Goal: Task Accomplishment & Management: Manage account settings

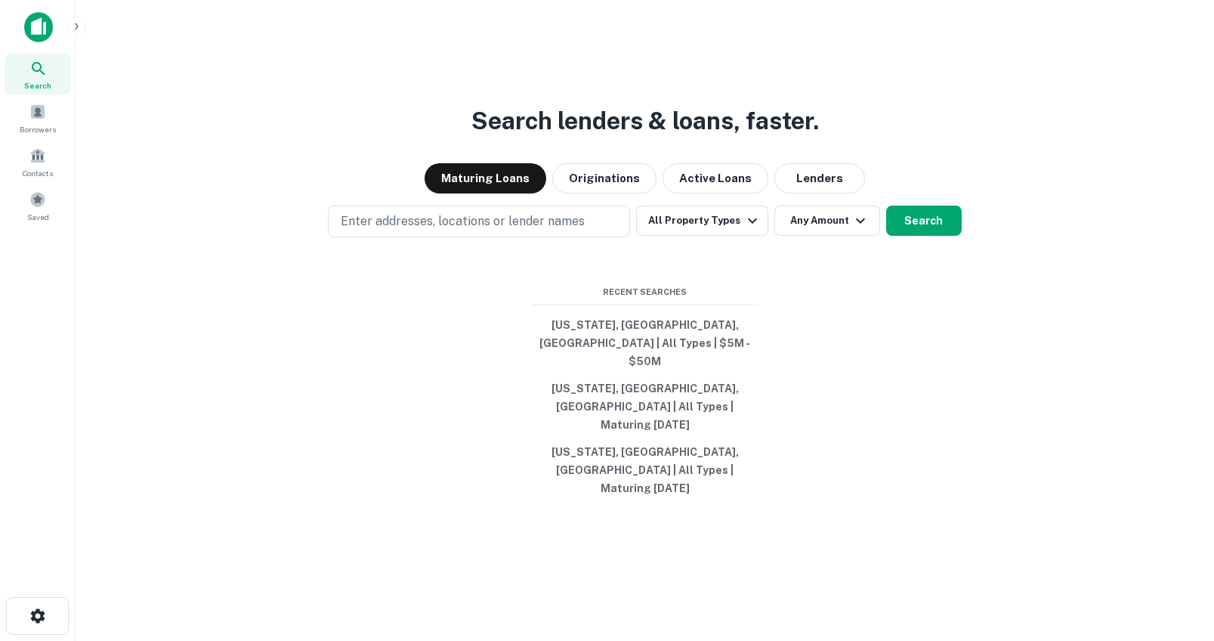
click at [29, 25] on img at bounding box center [38, 27] width 29 height 30
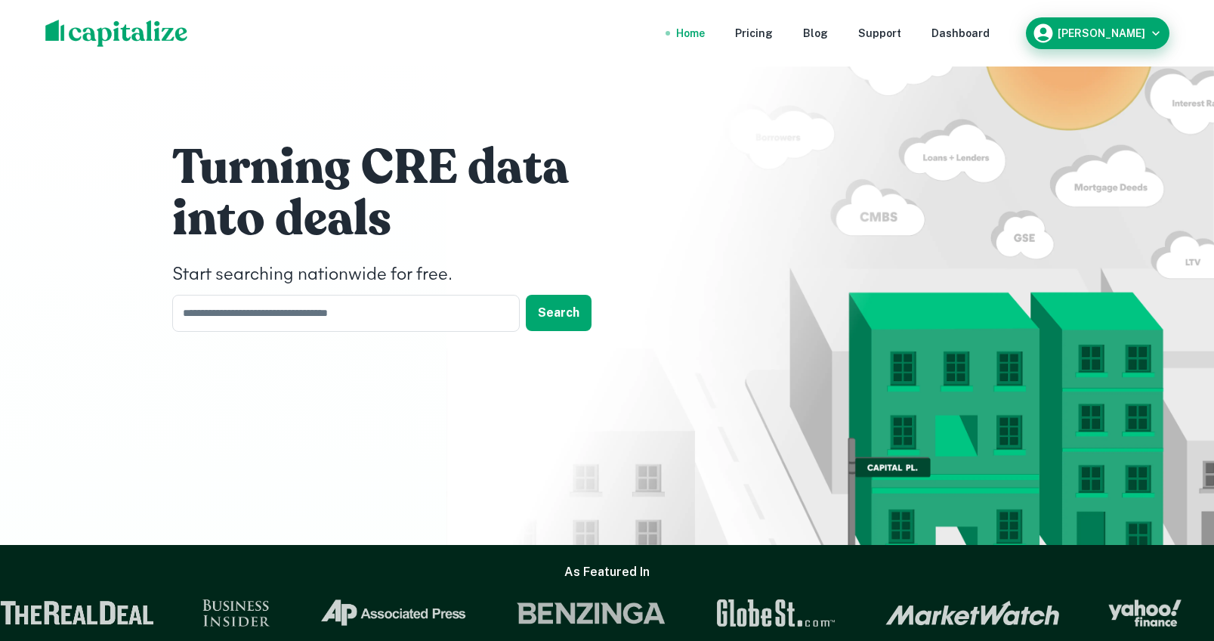
click at [1073, 32] on div "[PERSON_NAME]" at bounding box center [1097, 33] width 131 height 23
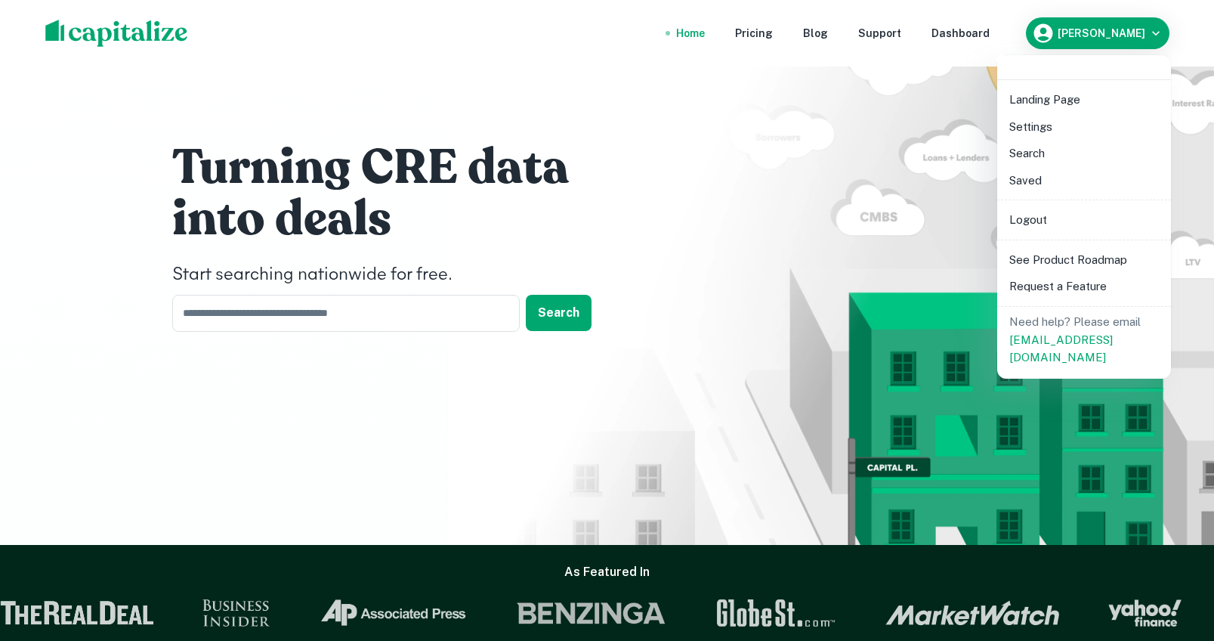
click at [1046, 122] on li "Settings" at bounding box center [1084, 126] width 162 height 27
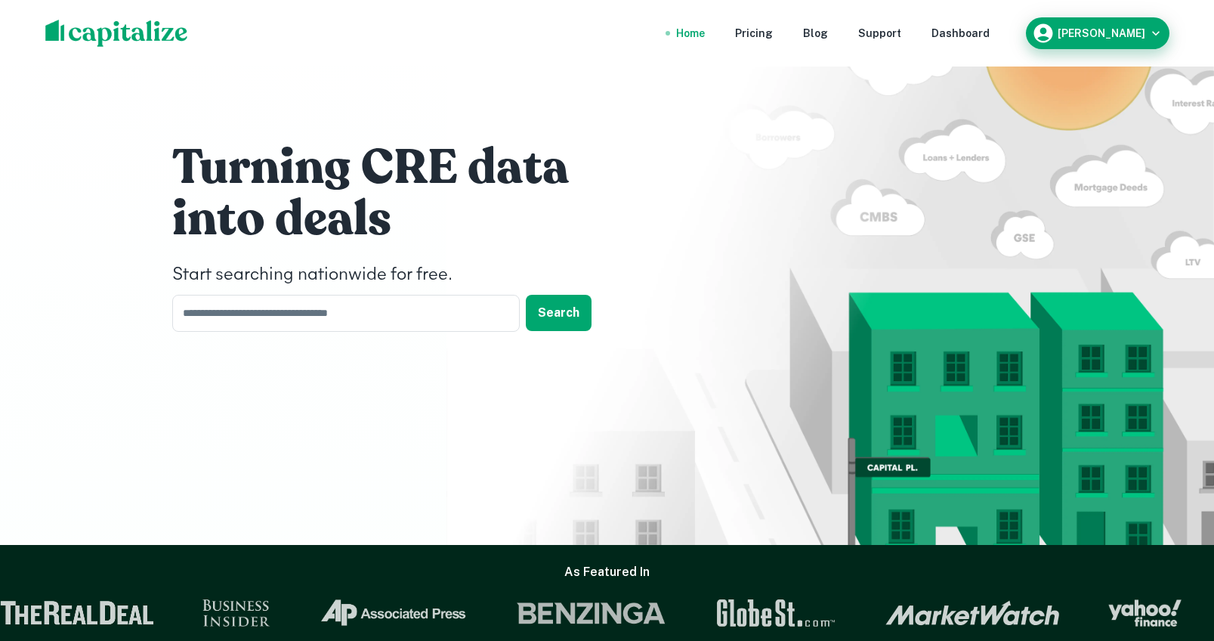
click at [1052, 32] on icon "button" at bounding box center [1042, 33] width 19 height 19
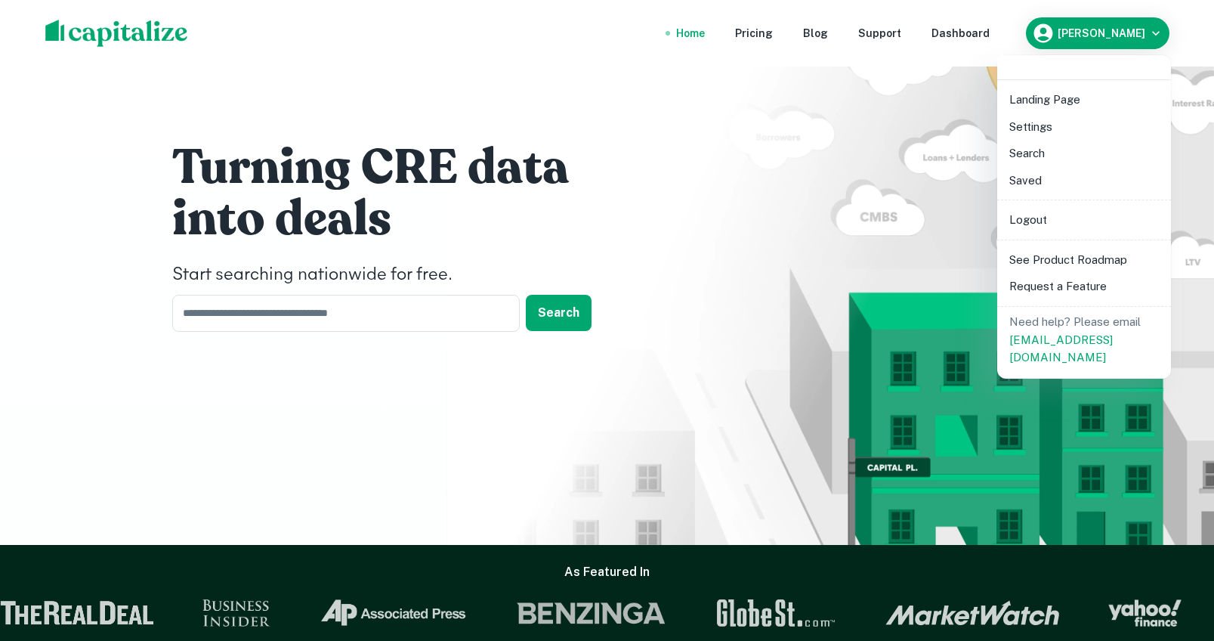
click at [1045, 219] on li "Logout" at bounding box center [1084, 219] width 162 height 27
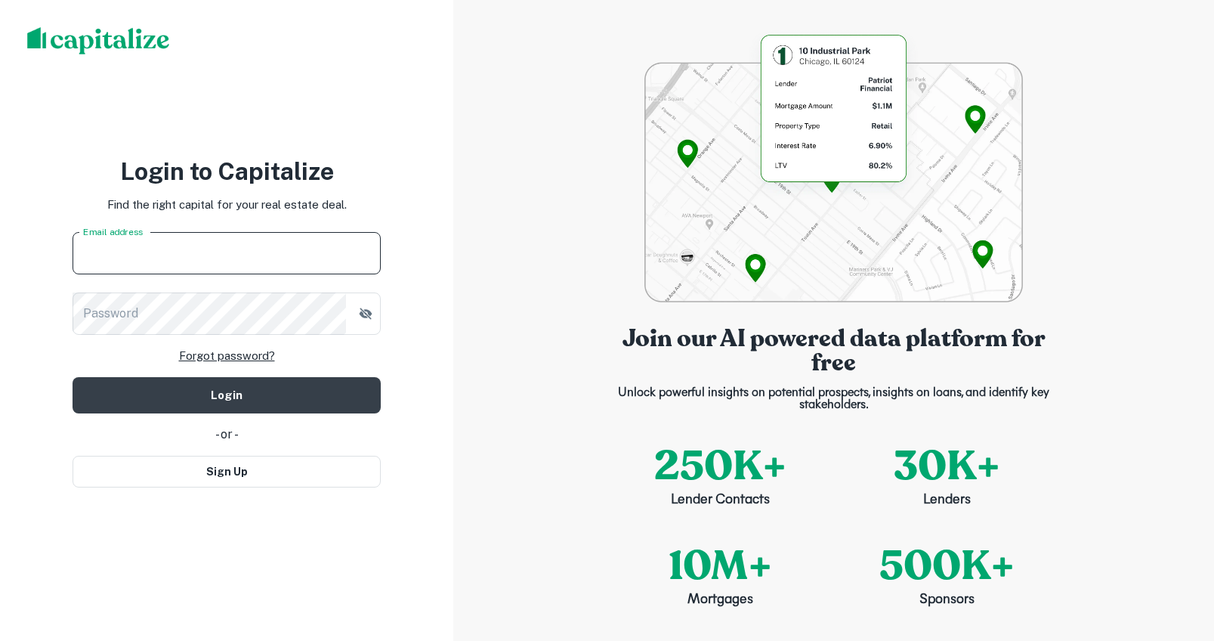
click at [239, 252] on input "Email address" at bounding box center [227, 253] width 308 height 42
type input "**********"
click at [242, 357] on link "Forgot password?" at bounding box center [227, 356] width 96 height 18
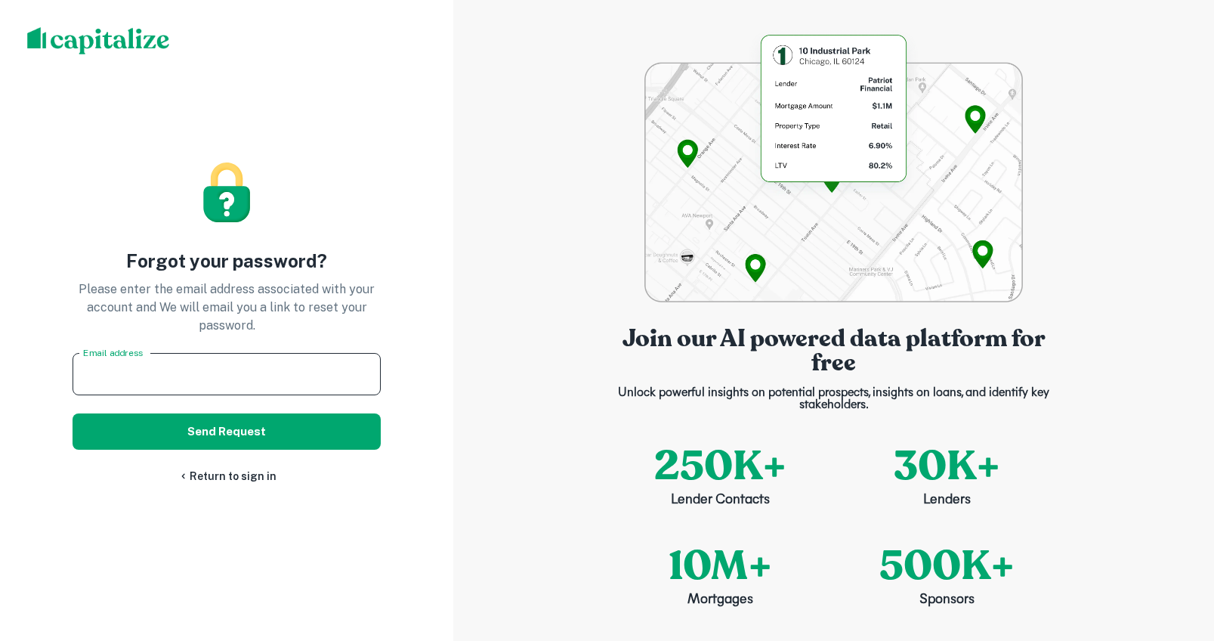
click at [236, 374] on input "Email address" at bounding box center [227, 374] width 308 height 42
type input "**********"
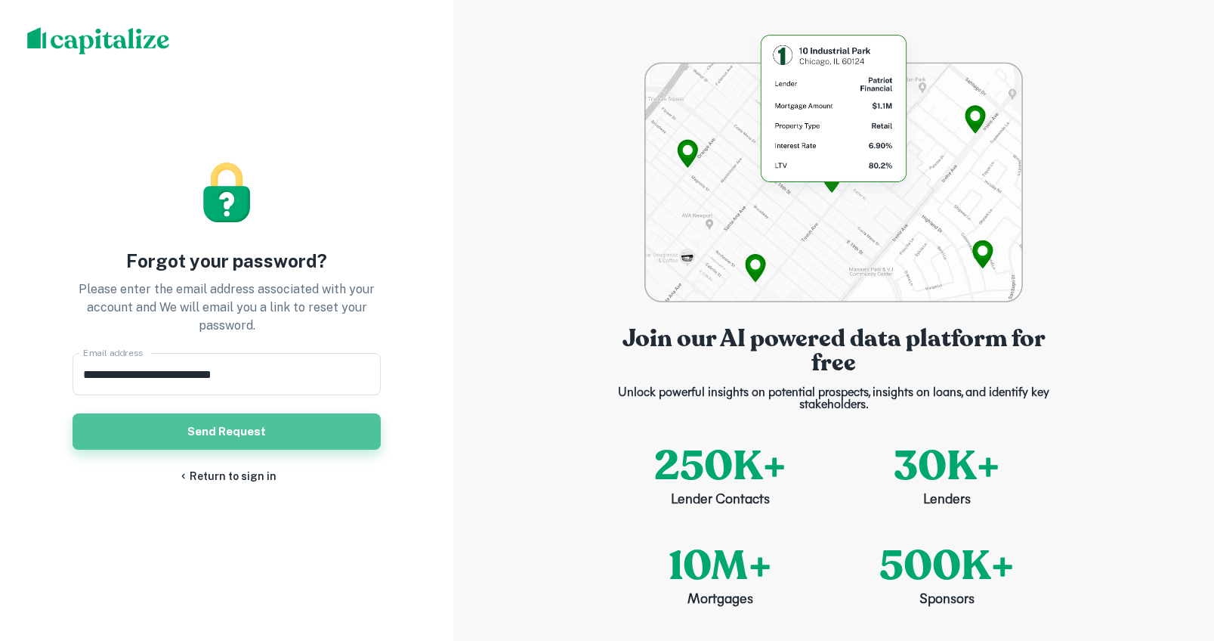
click at [237, 437] on button "Send Request" at bounding box center [227, 431] width 308 height 36
